Goal: Task Accomplishment & Management: Manage account settings

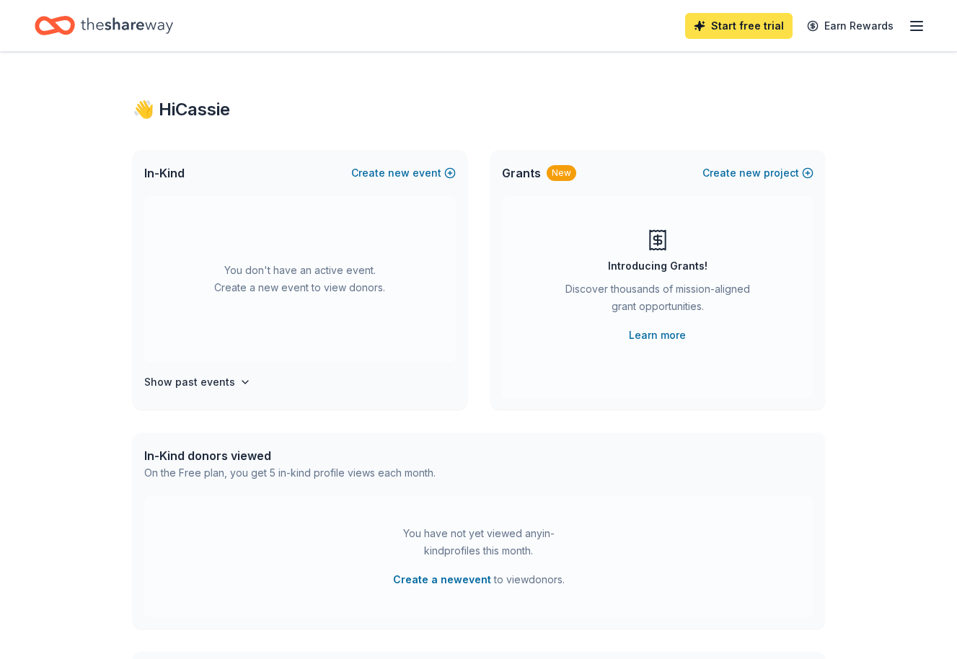
click at [725, 21] on link "Start free trial" at bounding box center [738, 26] width 107 height 26
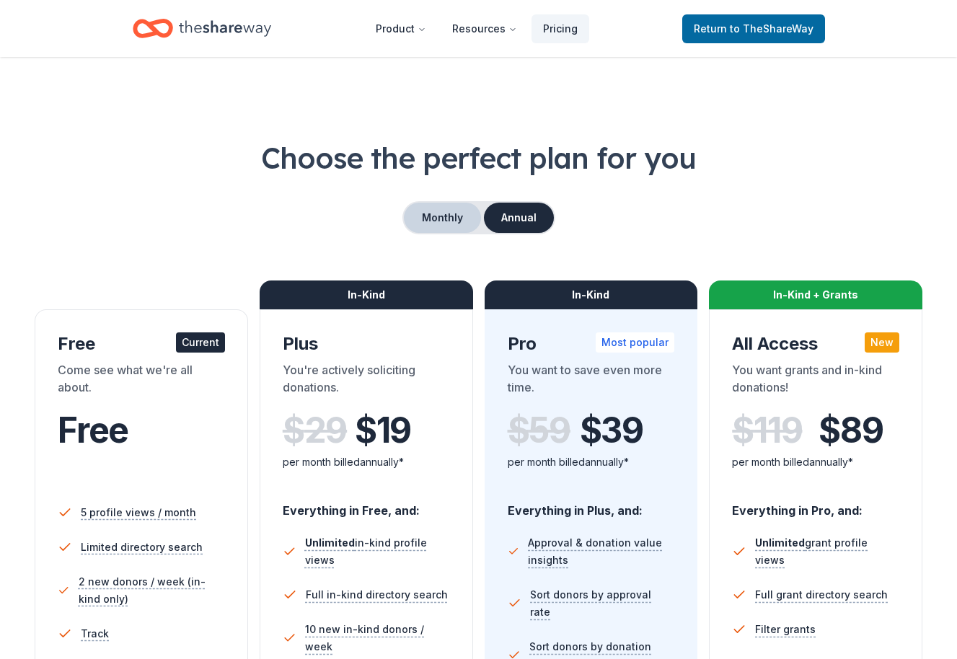
click at [454, 221] on button "Monthly" at bounding box center [442, 218] width 77 height 30
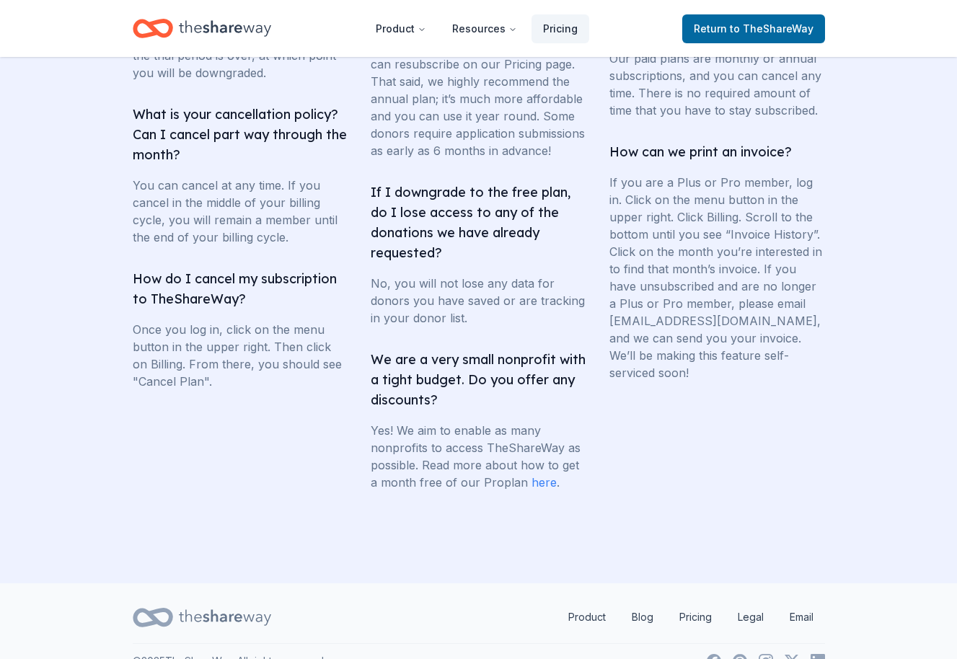
scroll to position [2821, 0]
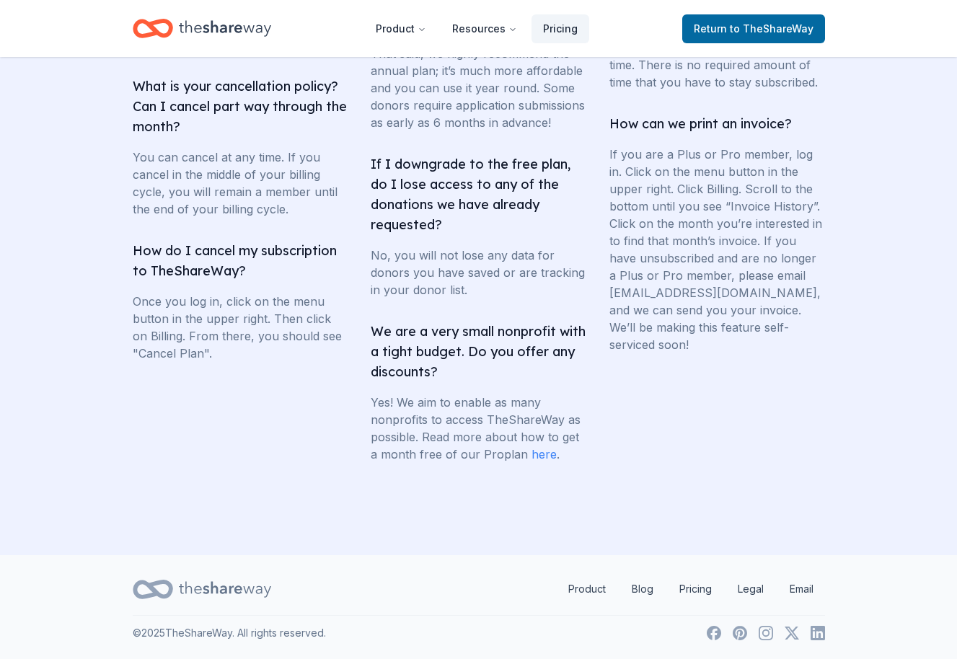
click at [538, 455] on link "here" at bounding box center [543, 454] width 25 height 14
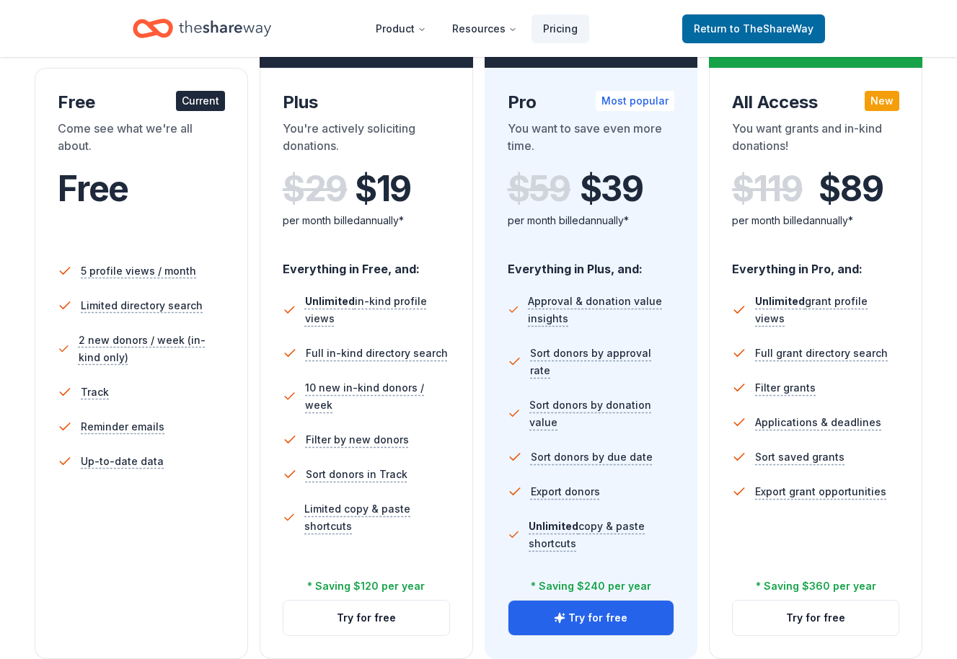
scroll to position [245, 0]
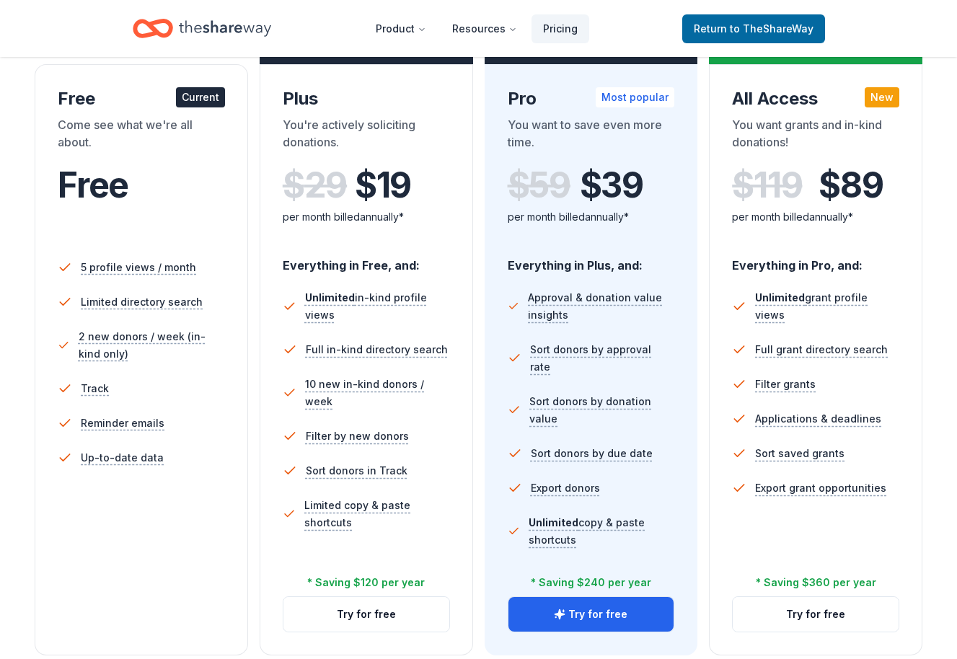
click at [205, 29] on icon "Home" at bounding box center [225, 28] width 92 height 16
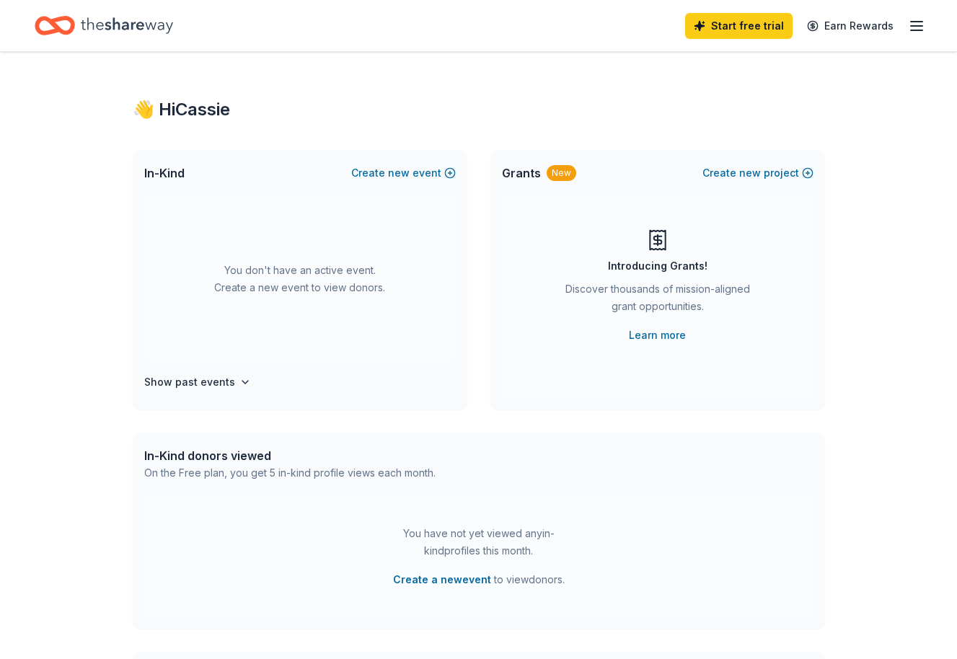
click at [85, 22] on icon "Home" at bounding box center [127, 26] width 92 height 30
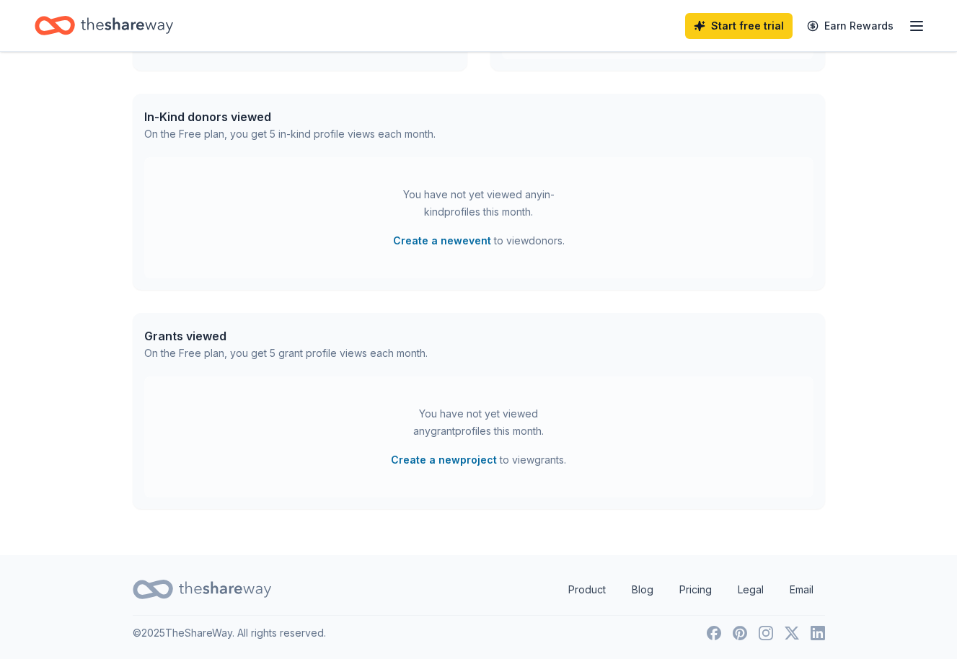
click at [905, 28] on div "Start free trial Earn Rewards" at bounding box center [805, 26] width 240 height 34
click at [916, 26] on line "button" at bounding box center [916, 26] width 12 height 0
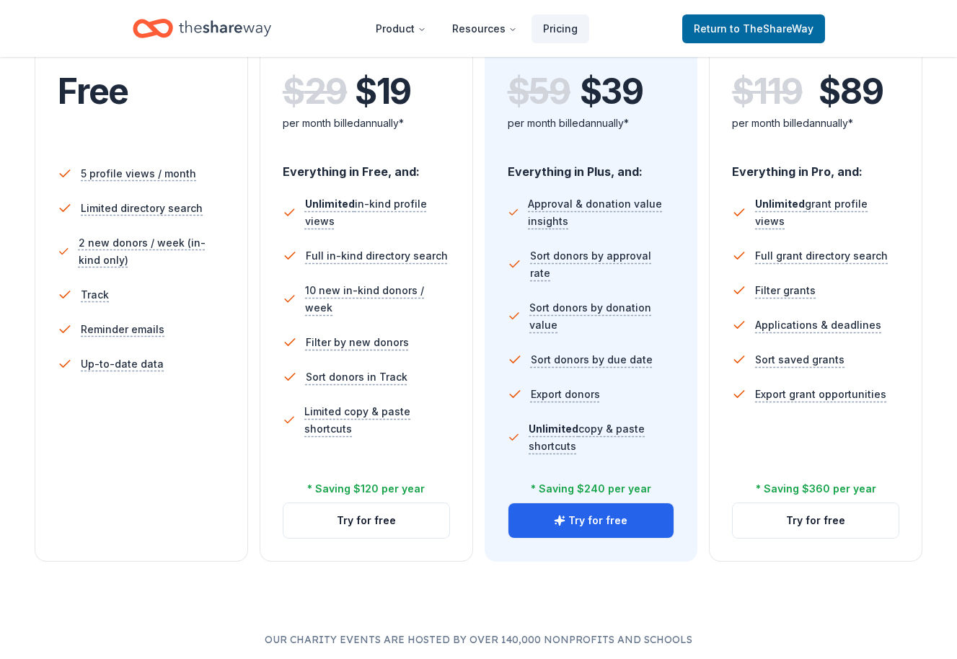
scroll to position [245, 0]
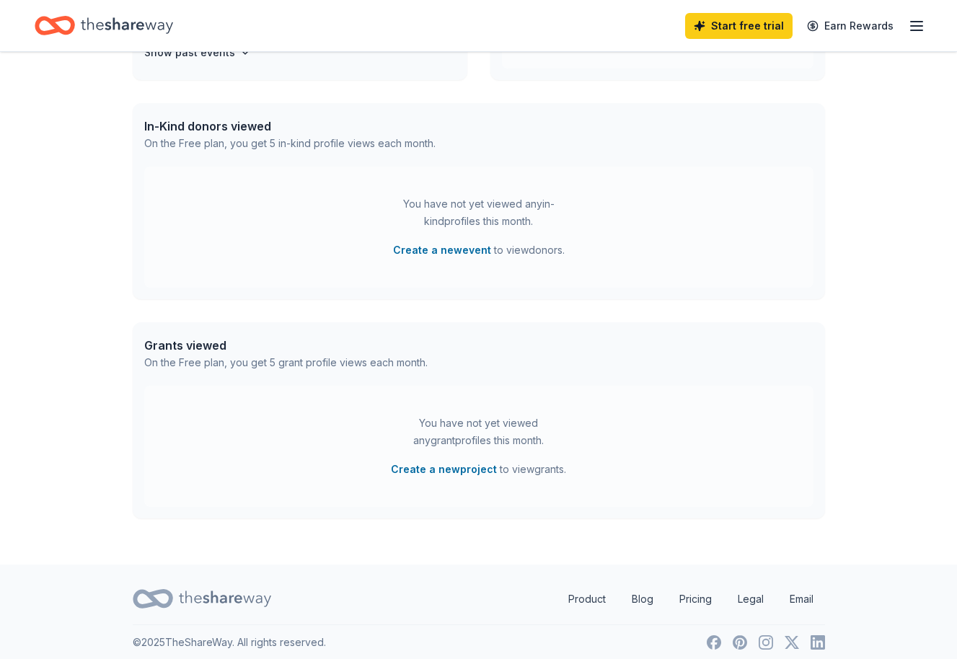
scroll to position [339, 0]
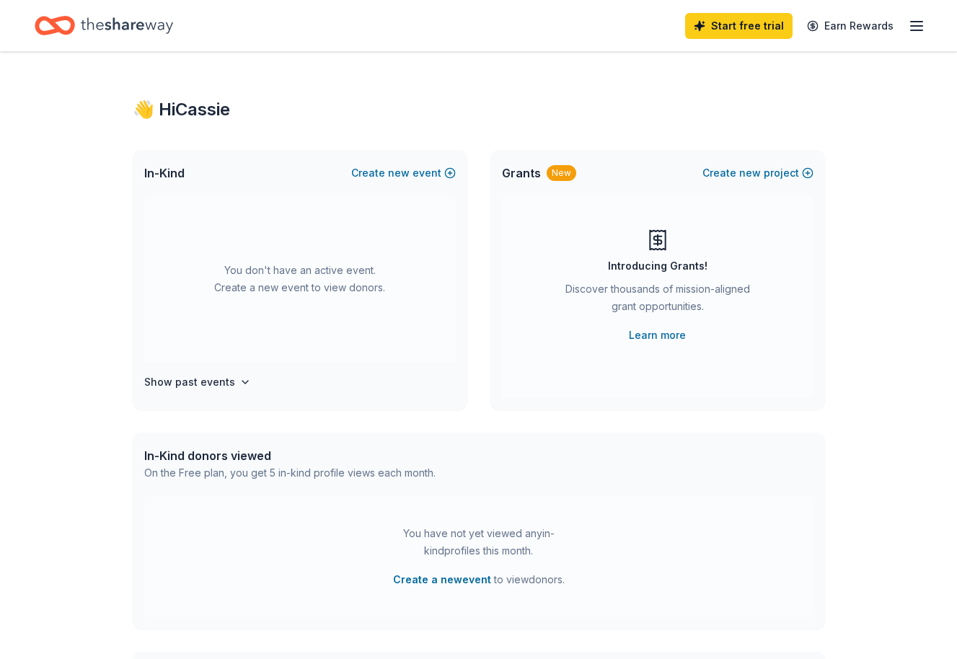
click at [912, 29] on icon "button" at bounding box center [916, 25] width 17 height 17
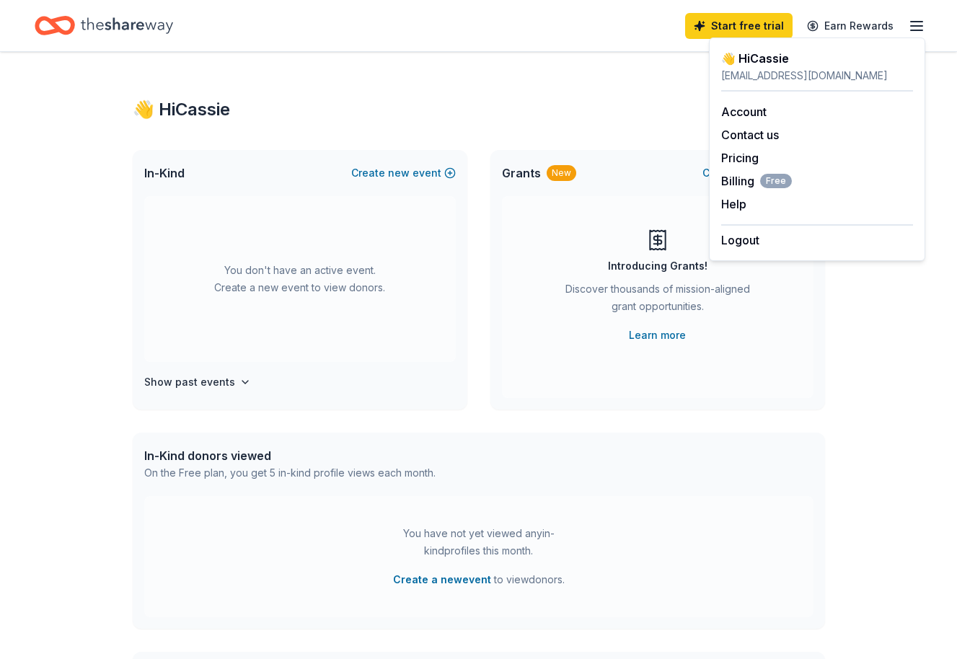
scroll to position [1, 0]
click at [737, 243] on button "Logout" at bounding box center [740, 239] width 38 height 17
